Goal: Find specific page/section

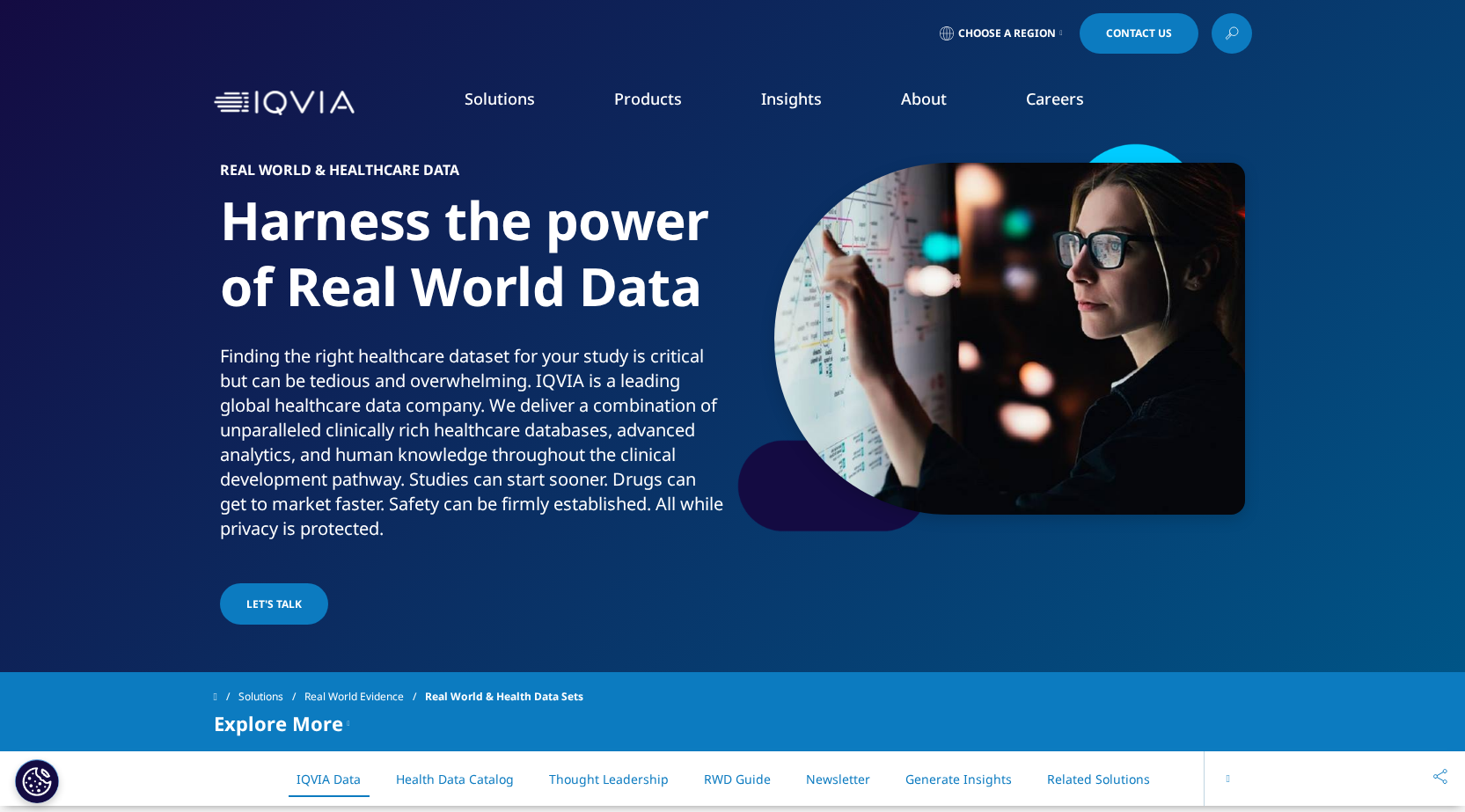
click at [1233, 36] on icon at bounding box center [1232, 32] width 14 height 23
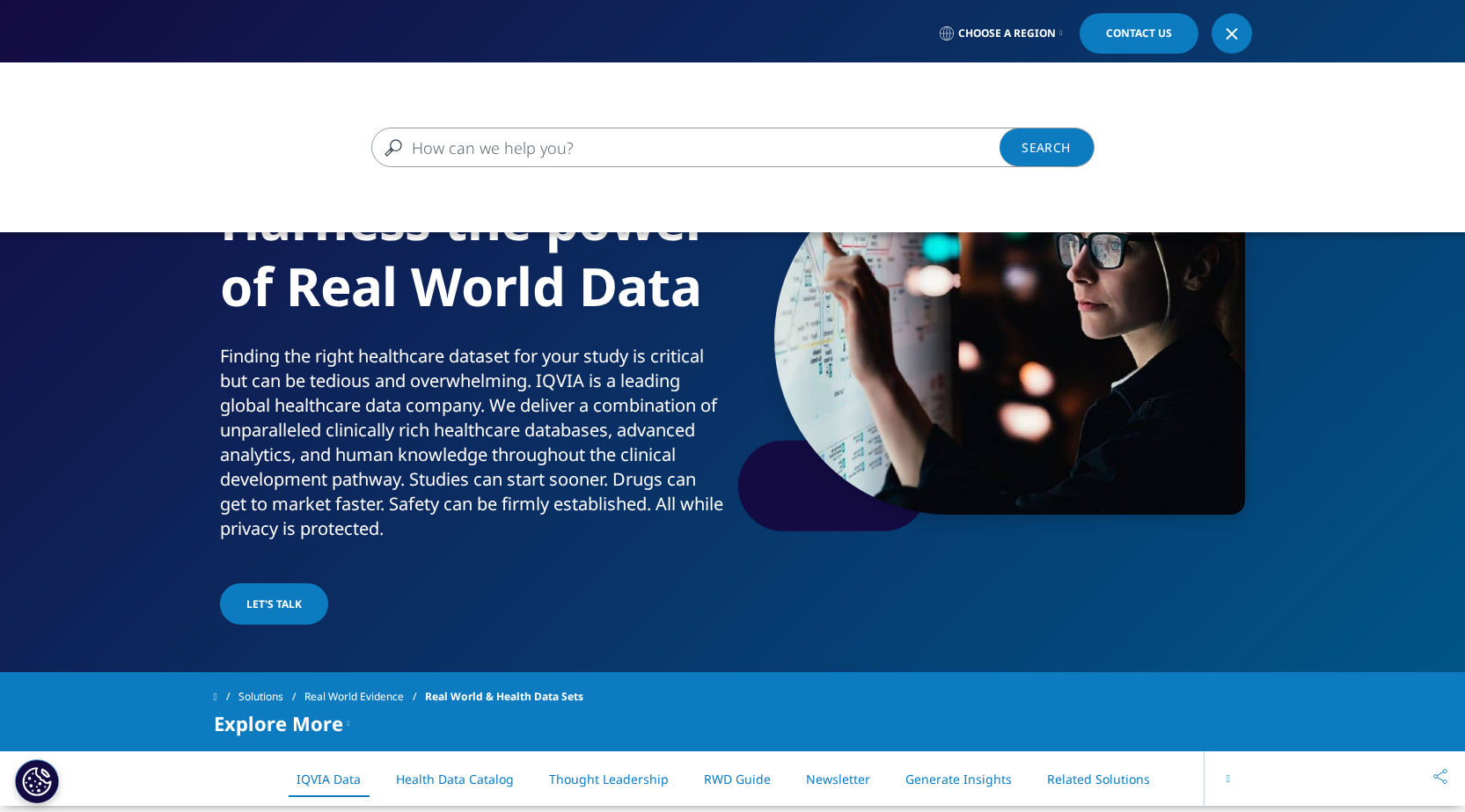
click at [918, 159] on input "Search" at bounding box center [707, 147] width 672 height 40
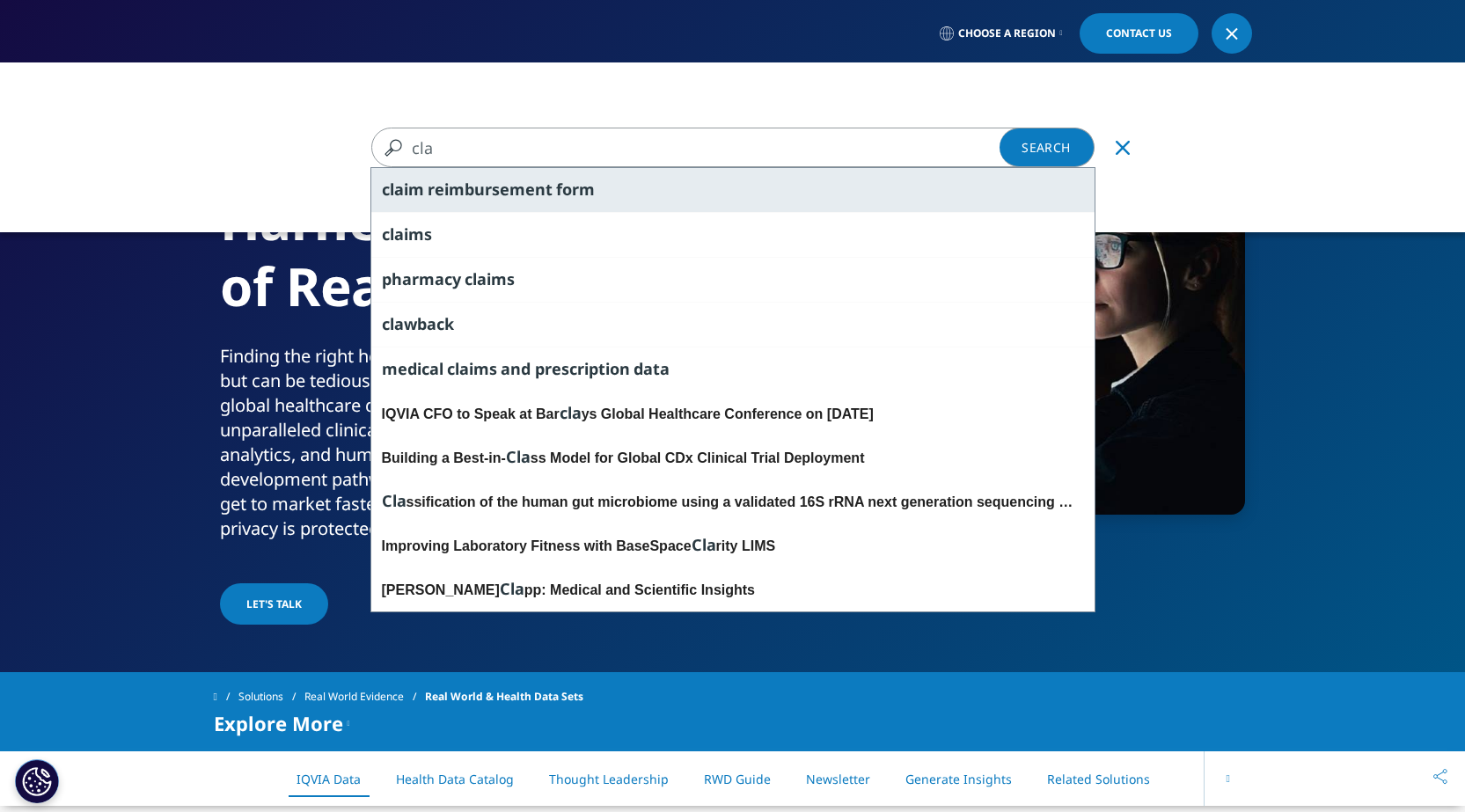
type input "cla"
click at [557, 186] on span "form" at bounding box center [575, 189] width 39 height 21
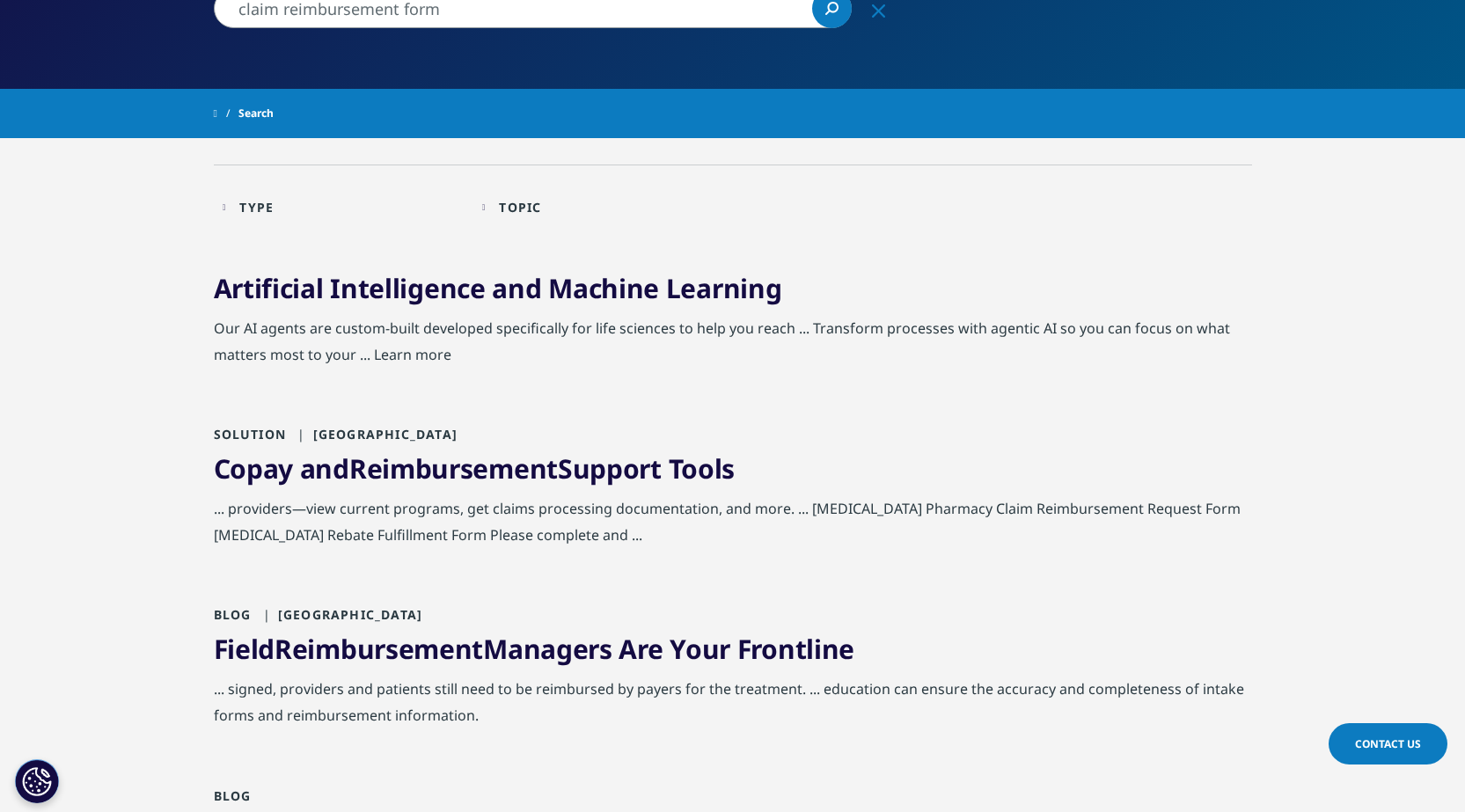
scroll to position [263, 0]
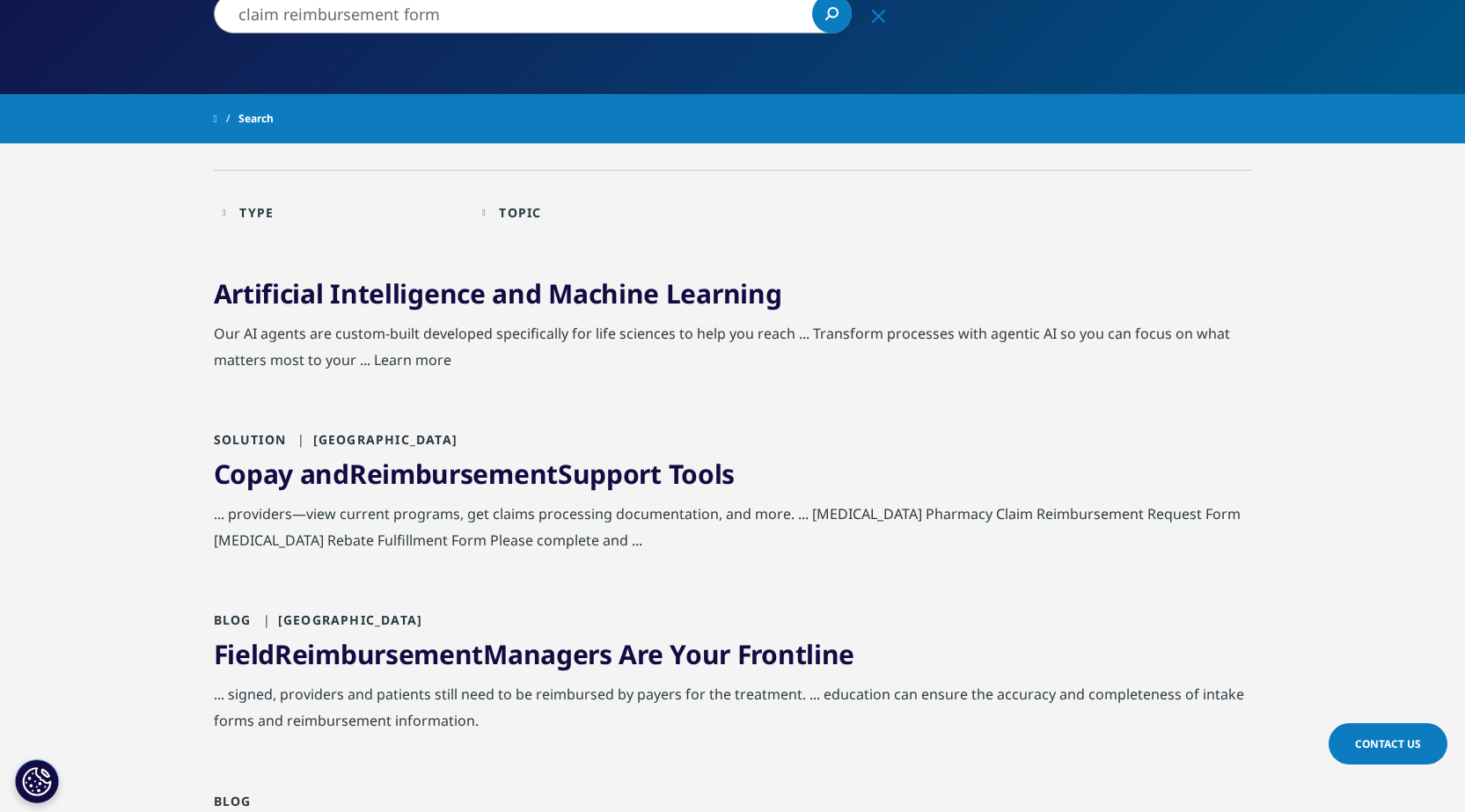
click at [349, 479] on link "Copay and Reimbursement Support Tools" at bounding box center [475, 474] width 522 height 36
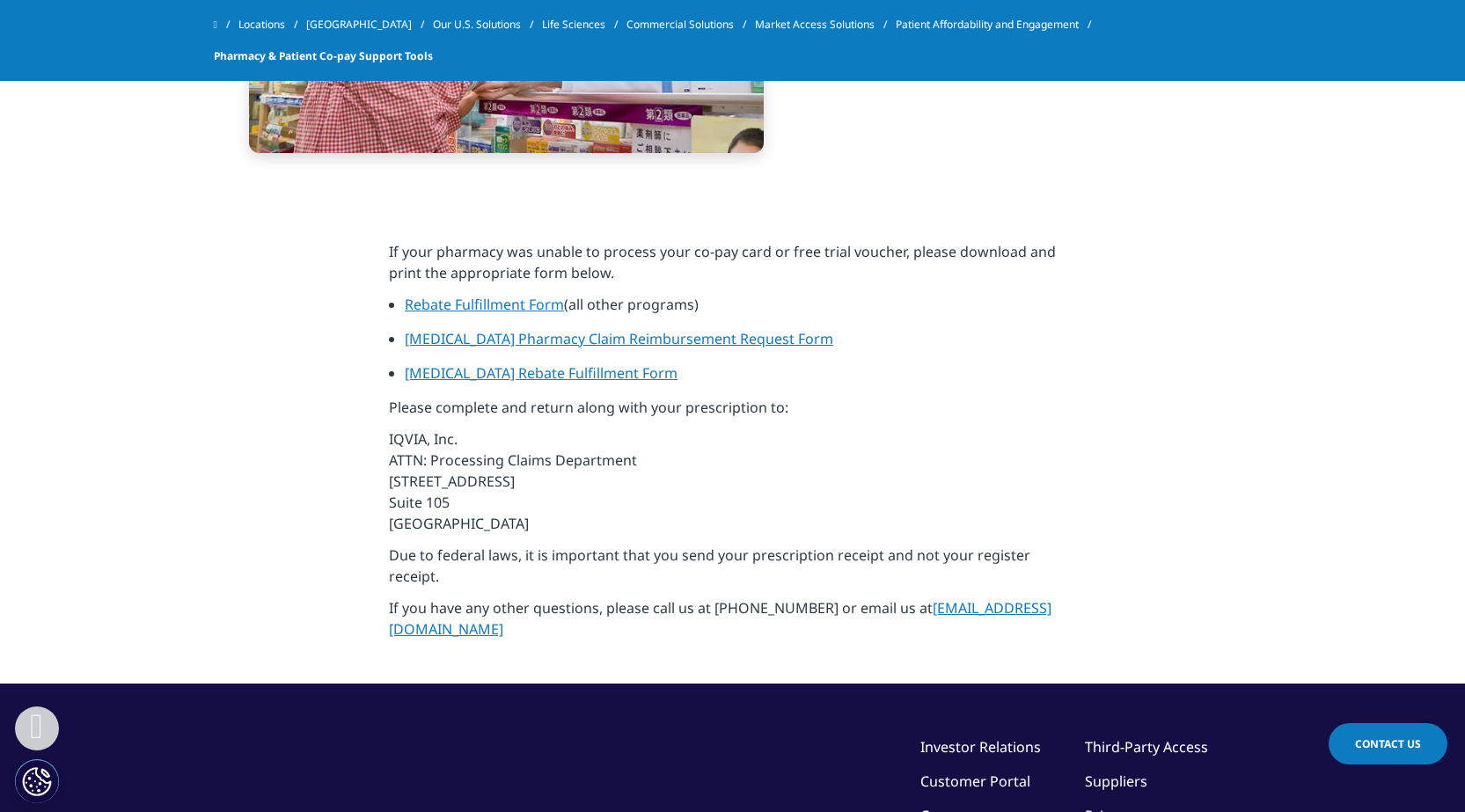
scroll to position [1759, 0]
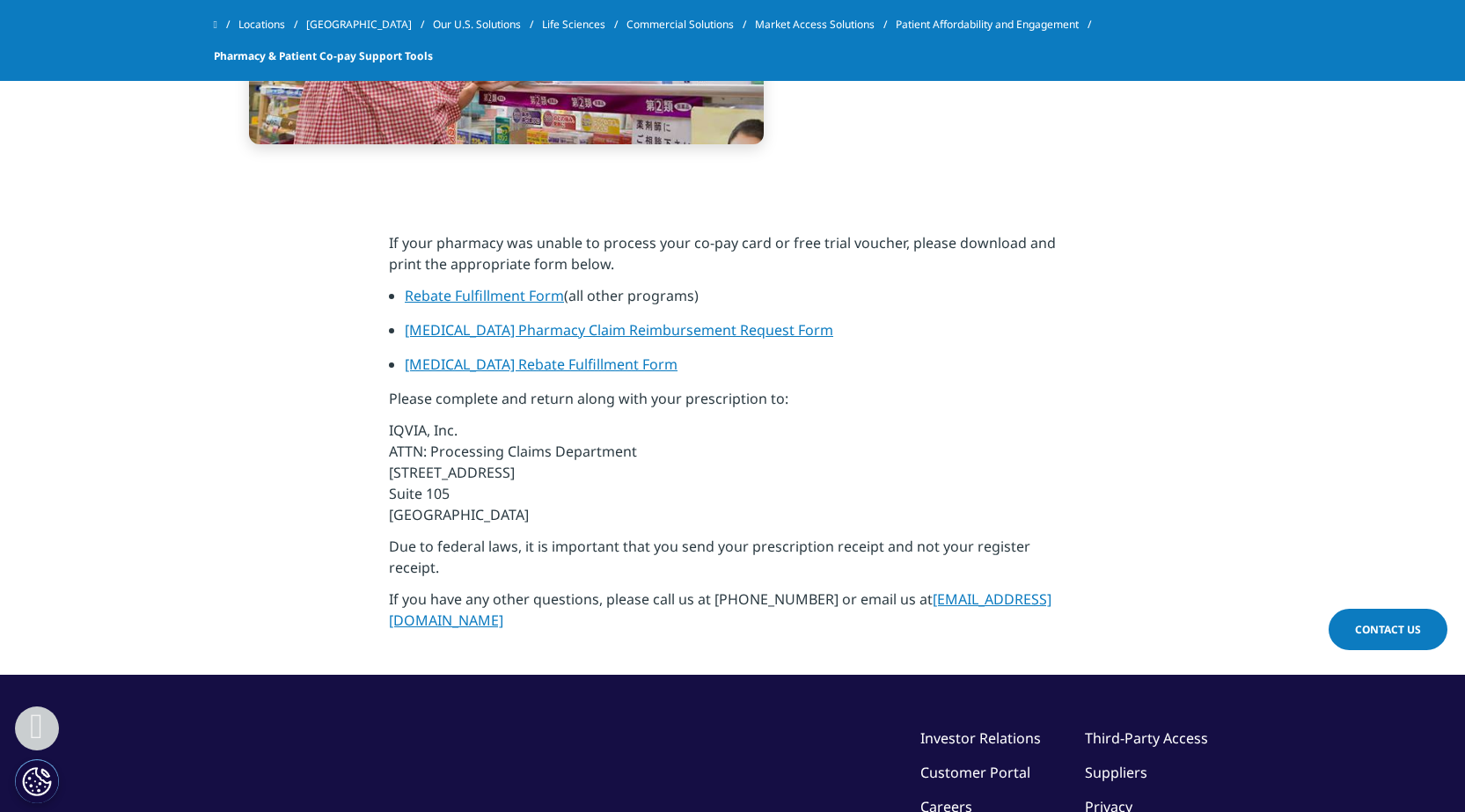
click at [543, 300] on link "Rebate Fulfillment Form" at bounding box center [484, 295] width 159 height 19
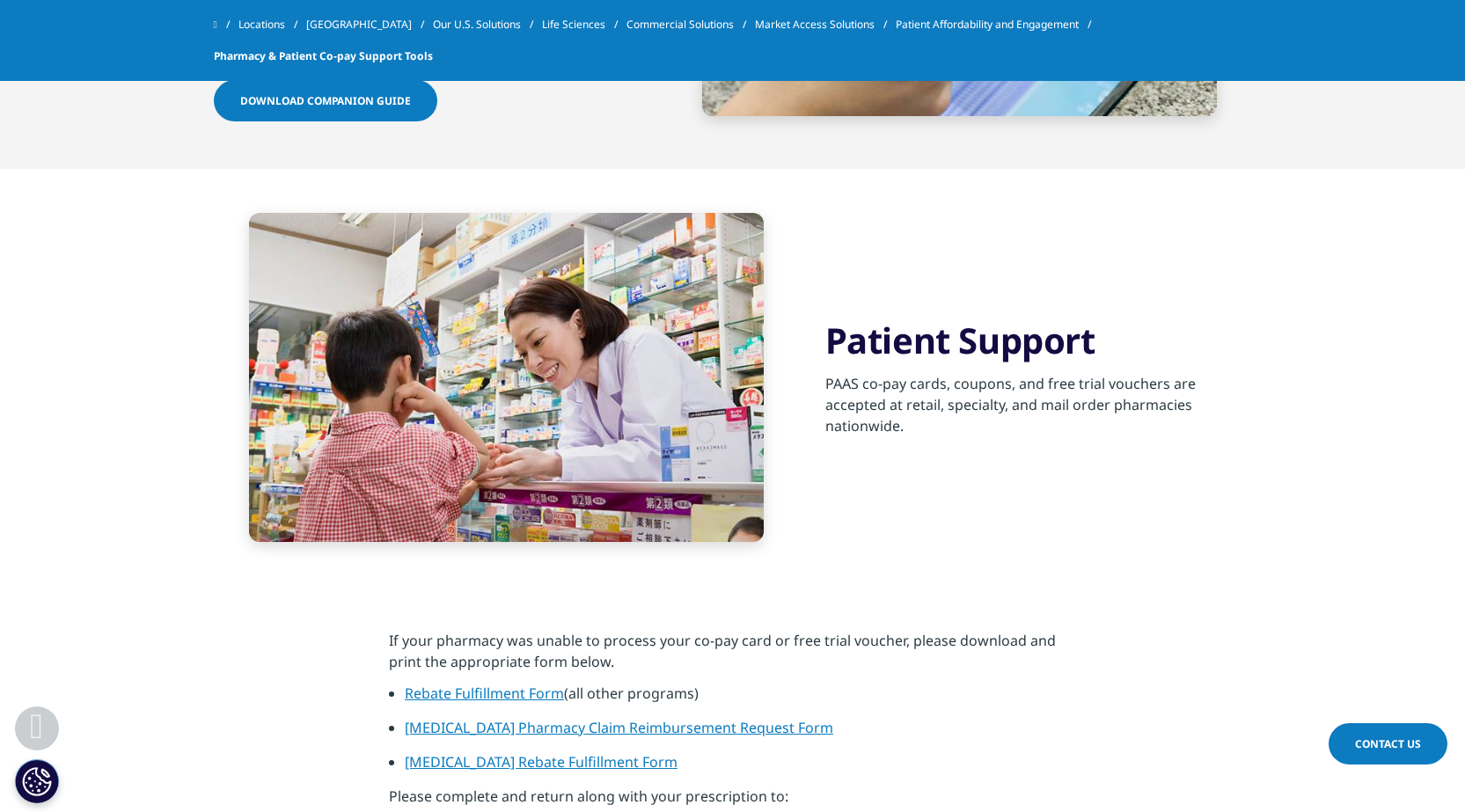
scroll to position [1319, 0]
